Goal: Book appointment/travel/reservation

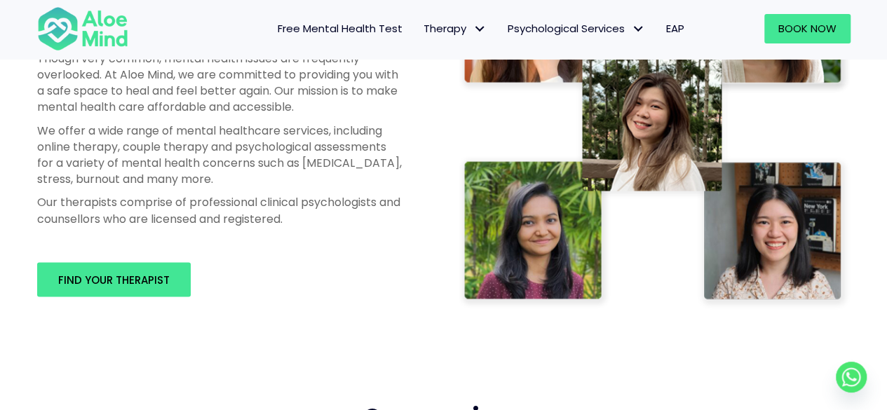
scroll to position [813, 0]
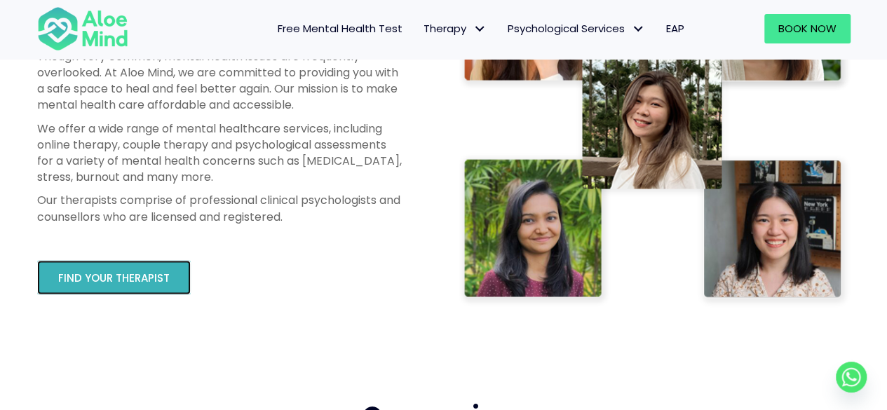
click at [163, 273] on span "Find your therapist" at bounding box center [113, 278] width 111 height 15
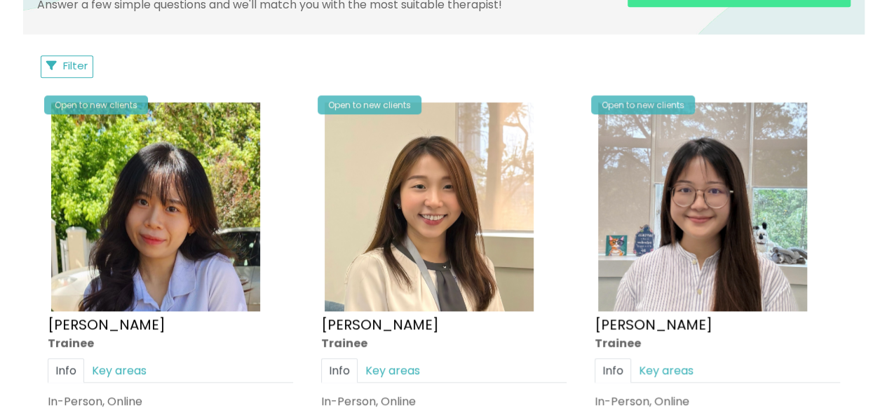
scroll to position [694, 0]
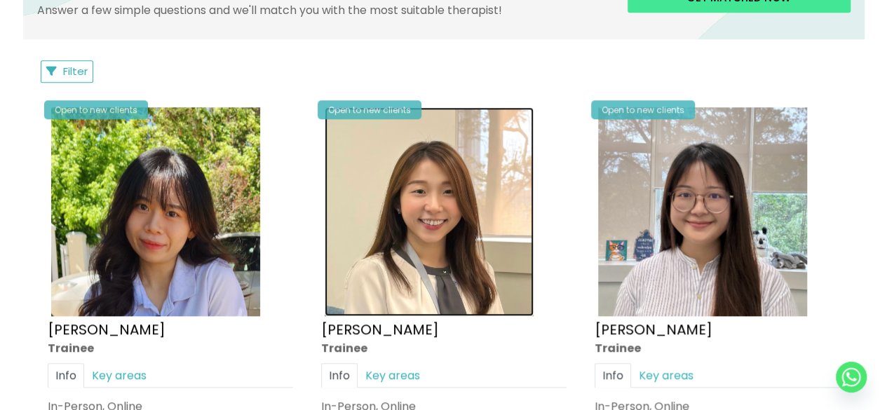
click at [388, 180] on img at bounding box center [429, 211] width 209 height 209
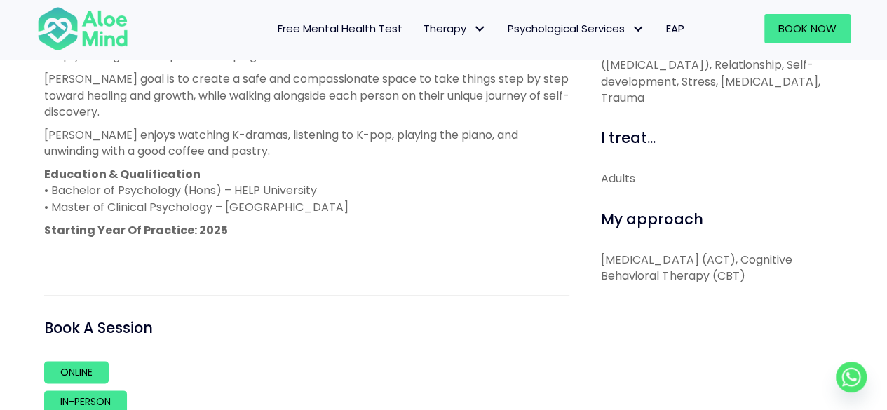
scroll to position [682, 0]
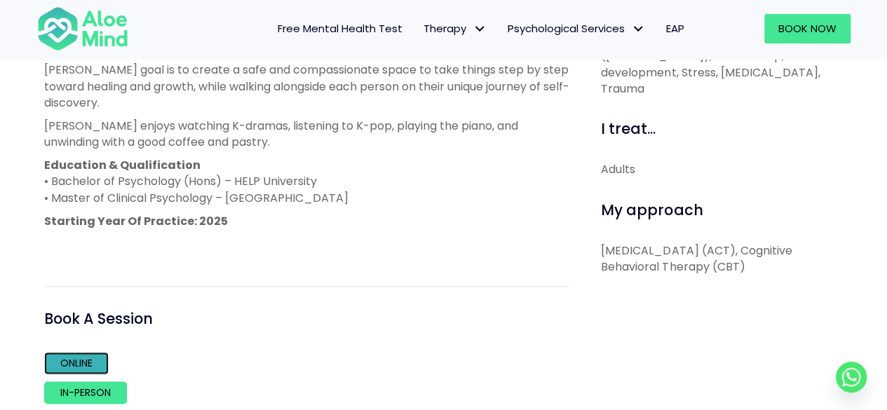
click at [98, 363] on link "Online" at bounding box center [76, 363] width 65 height 22
click at [107, 384] on link "In-person" at bounding box center [85, 392] width 83 height 22
click at [502, 163] on p "Education & Qualification • Bachelor of Psychology (Hons) – HELP University • M…" at bounding box center [306, 181] width 525 height 49
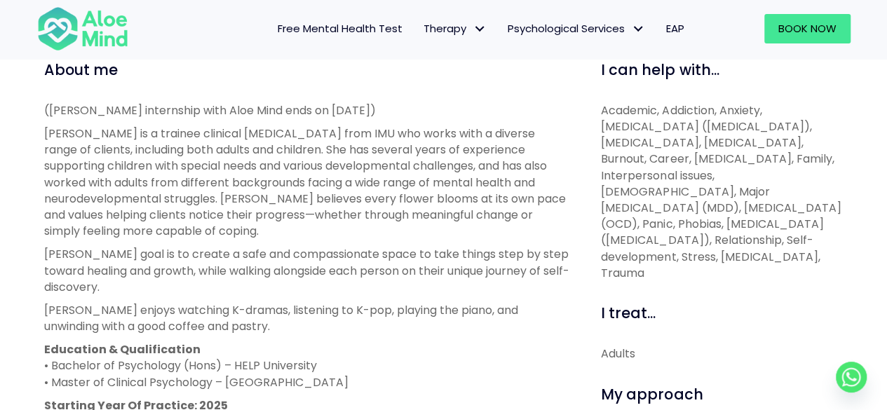
scroll to position [496, 0]
drag, startPoint x: 502, startPoint y: 163, endPoint x: 463, endPoint y: 184, distance: 44.9
click at [463, 184] on p "Tracy is a trainee clinical psychologist from IMU who works with a diverse rang…" at bounding box center [306, 184] width 525 height 114
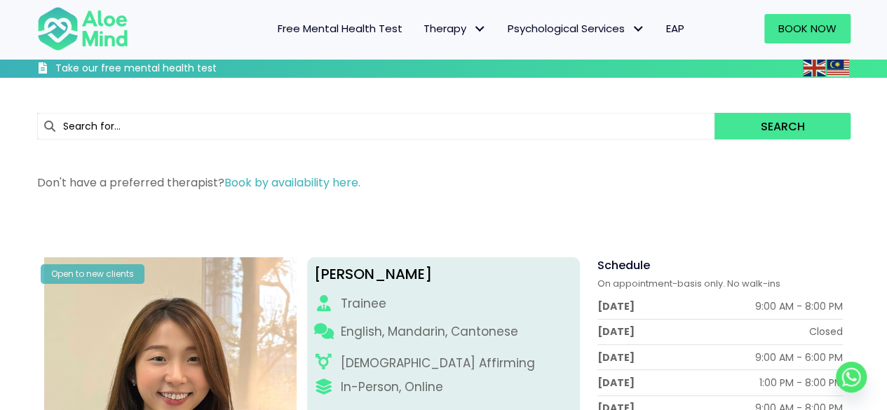
scroll to position [169, 0]
